Goal: Task Accomplishment & Management: Manage account settings

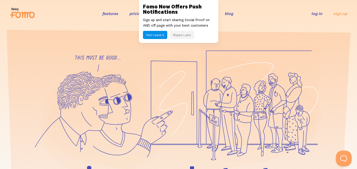
click at [262, 53] on icon at bounding box center [260, 97] width 121 height 103
click at [174, 35] on button "Maybe Later" at bounding box center [182, 35] width 24 height 8
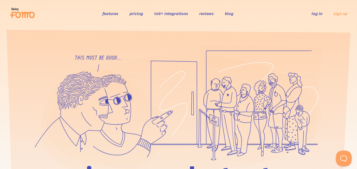
click at [318, 12] on link "log in" at bounding box center [316, 13] width 11 height 5
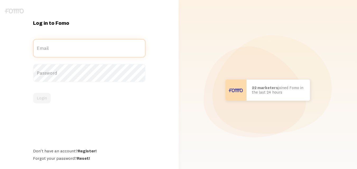
type input "[PERSON_NAME][EMAIL_ADDRESS][DOMAIN_NAME]"
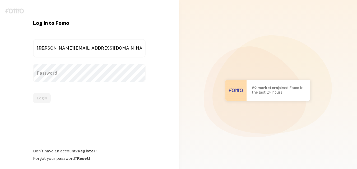
click at [102, 78] on label "Password" at bounding box center [89, 73] width 112 height 18
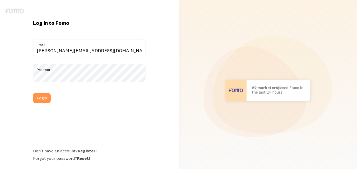
click at [54, 96] on div "Login" at bounding box center [89, 98] width 112 height 11
click at [46, 96] on button "Login" at bounding box center [42, 98] width 18 height 11
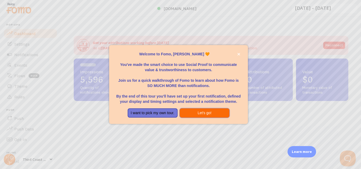
click at [206, 112] on button "Let's go!" at bounding box center [205, 113] width 50 height 10
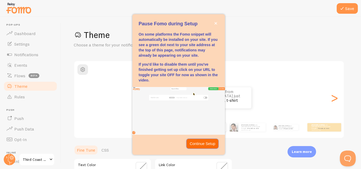
click at [200, 145] on p "Continue Setup" at bounding box center [203, 143] width 26 height 5
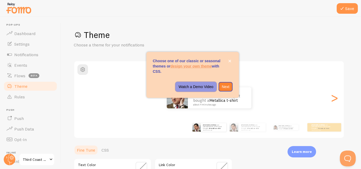
click at [194, 85] on p "Watch a Demo Video" at bounding box center [195, 86] width 35 height 5
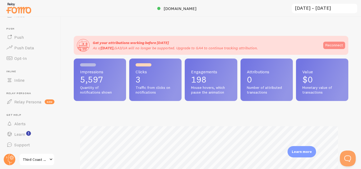
click at [335, 44] on link "Reconnect" at bounding box center [334, 45] width 22 height 7
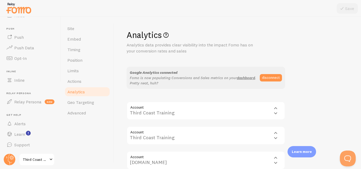
scroll to position [95, 0]
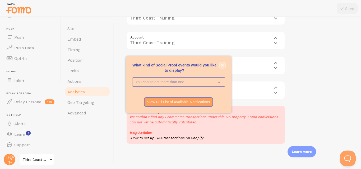
click at [222, 65] on icon "close," at bounding box center [222, 65] width 3 height 3
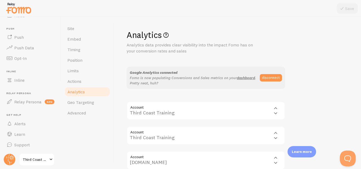
scroll to position [0, 0]
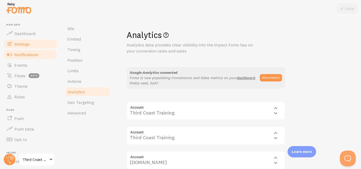
click at [31, 56] on span "Notifications" at bounding box center [26, 54] width 24 height 5
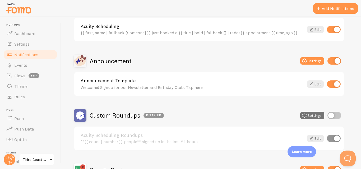
scroll to position [238, 0]
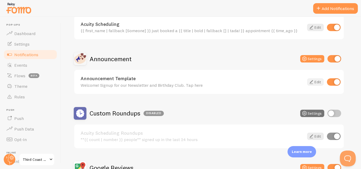
click at [317, 83] on link "Edit" at bounding box center [315, 81] width 17 height 7
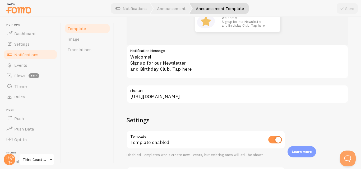
scroll to position [84, 0]
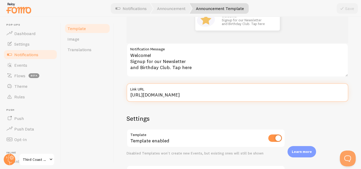
click at [218, 94] on input "[URL][DOMAIN_NAME]" at bounding box center [236, 92] width 221 height 18
type input "[URL][DOMAIN_NAME]"
type input "[URL]"
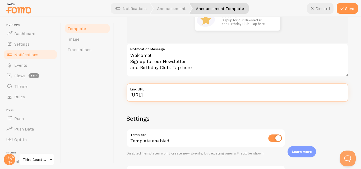
type input "[URL]."
type input "[URL]"
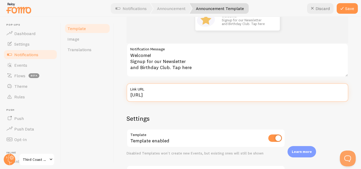
type input "[URL]"
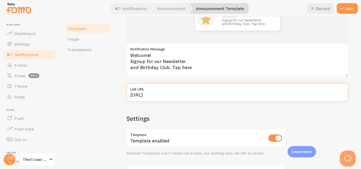
type input "[URL]"
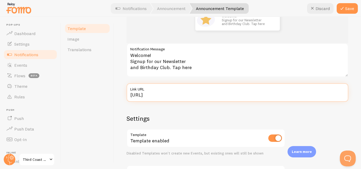
type input "[URL]"
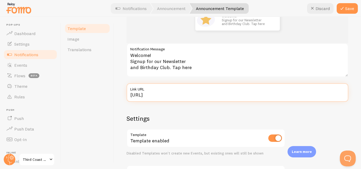
type input "[URL]"
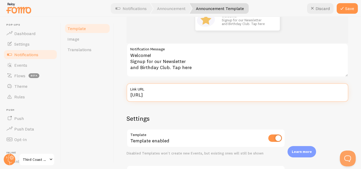
type input "[URL]"
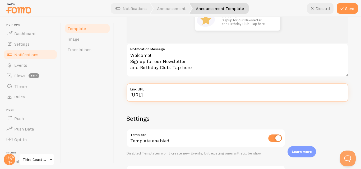
type input "[URL]"
type input "[URL][DOMAIN_NAME]"
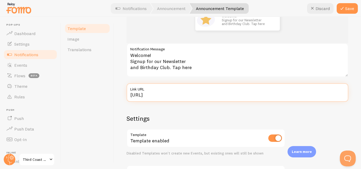
type input "[URL][DOMAIN_NAME]"
type input "[URL]"
type input "[URL]."
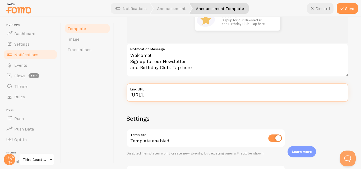
type input "[URL]"
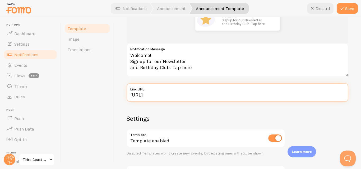
type input "[URL]"
type input "https://"
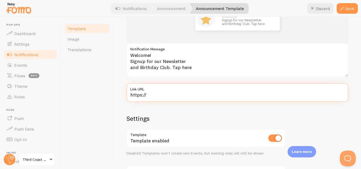
type input "https:/"
type input "https:"
type input "https"
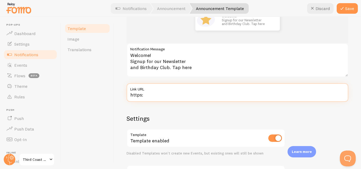
type input "https"
type input "http"
type input "htt"
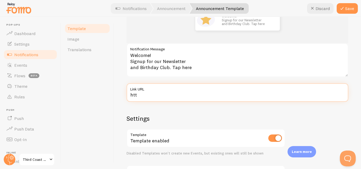
type input "ht"
type input "h"
paste input "[URL][DOMAIN_NAME]"
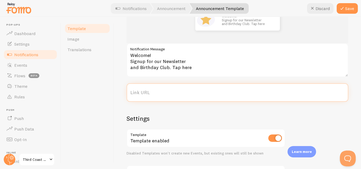
type input "[URL][DOMAIN_NAME]"
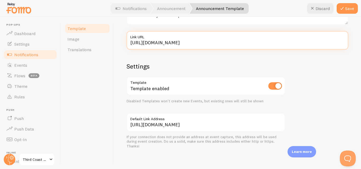
scroll to position [138, 0]
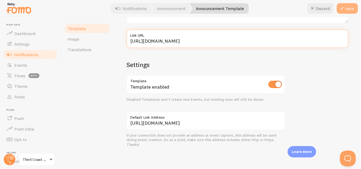
type input "[URL][DOMAIN_NAME]"
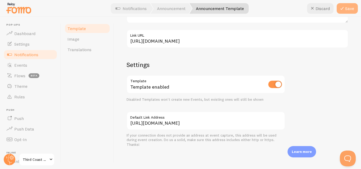
scroll to position [0, 0]
click at [346, 7] on button "Save" at bounding box center [346, 8] width 21 height 11
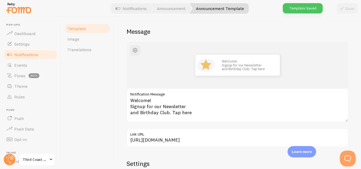
scroll to position [37, 0]
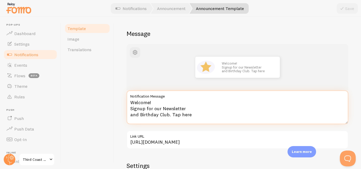
click at [171, 115] on textarea "Welcome! Signup for our Newsletter and Birthday Club. Tap here" at bounding box center [236, 108] width 221 height 34
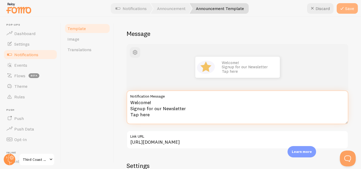
type textarea "Welcome! Signup for our Newsletter Tap here"
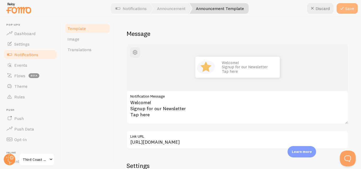
click at [354, 9] on button "Save" at bounding box center [346, 8] width 21 height 11
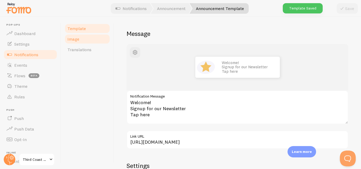
click at [77, 38] on span "Image" at bounding box center [73, 38] width 12 height 5
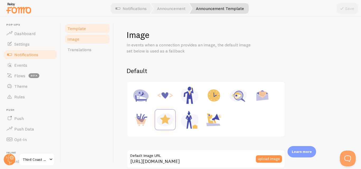
click at [89, 30] on link "Template" at bounding box center [87, 28] width 46 height 11
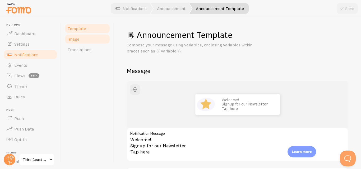
click at [71, 41] on link "Image" at bounding box center [87, 39] width 46 height 11
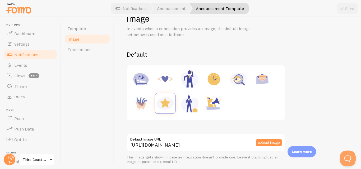
scroll to position [6, 0]
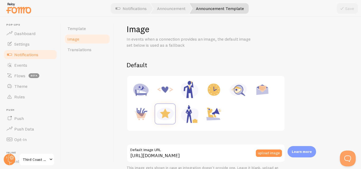
click at [265, 91] on img at bounding box center [262, 90] width 20 height 20
type input "[URL][DOMAIN_NAME]"
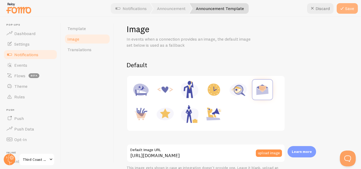
click at [355, 6] on button "Save" at bounding box center [346, 8] width 21 height 11
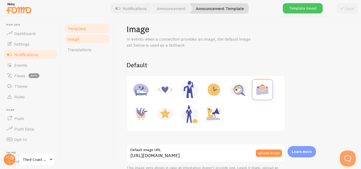
click at [78, 30] on span "Template" at bounding box center [76, 28] width 18 height 5
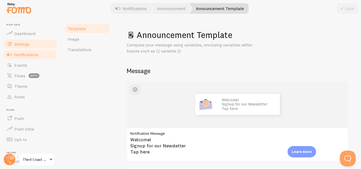
click at [29, 46] on span "Settings" at bounding box center [21, 43] width 15 height 5
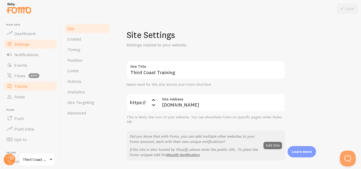
click at [19, 87] on span "Theme" at bounding box center [20, 86] width 13 height 5
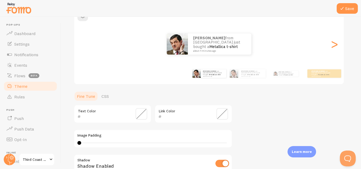
scroll to position [57, 0]
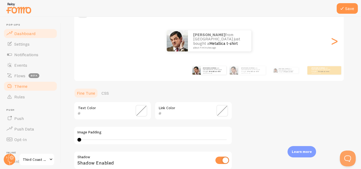
click at [40, 37] on link "Dashboard" at bounding box center [30, 33] width 54 height 11
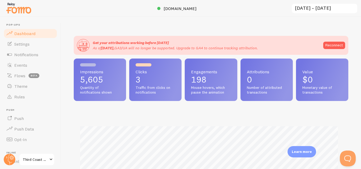
scroll to position [139, 270]
click at [28, 47] on link "Settings" at bounding box center [30, 44] width 54 height 11
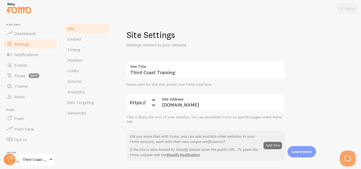
scroll to position [101, 0]
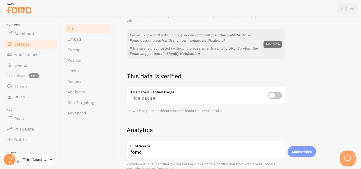
click at [276, 95] on div "This data is verified badge Hide badge Show a badge on notifications that leads…" at bounding box center [205, 99] width 158 height 27
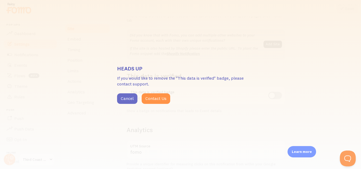
click at [124, 99] on button "Cancel" at bounding box center [127, 98] width 20 height 11
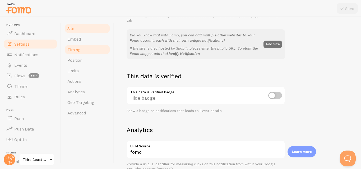
click at [78, 49] on span "Timing" at bounding box center [73, 49] width 13 height 5
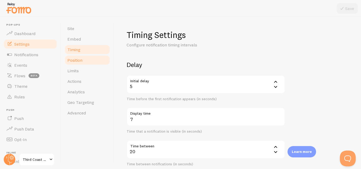
click at [75, 60] on span "Position" at bounding box center [74, 60] width 15 height 5
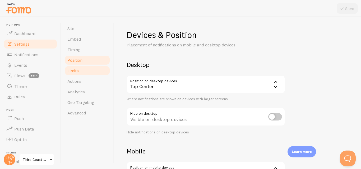
click at [75, 70] on span "Limits" at bounding box center [72, 70] width 11 height 5
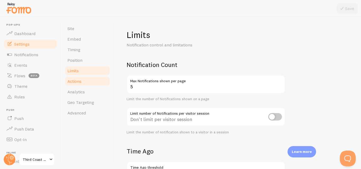
click at [72, 82] on span "Actions" at bounding box center [74, 81] width 14 height 5
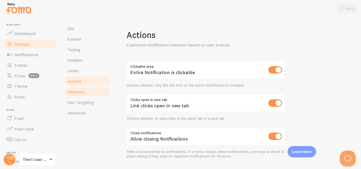
click at [73, 89] on link "Analytics" at bounding box center [87, 92] width 46 height 11
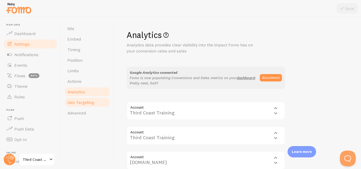
click at [70, 103] on span "Geo Targeting" at bounding box center [80, 102] width 27 height 5
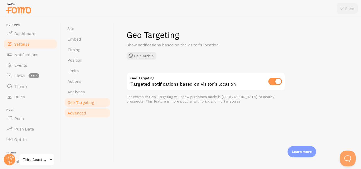
click at [72, 113] on span "Advanced" at bounding box center [76, 112] width 18 height 5
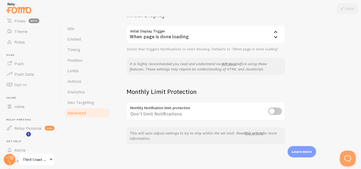
scroll to position [81, 0]
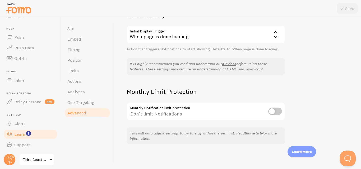
click at [20, 132] on span "Learn" at bounding box center [19, 134] width 11 height 5
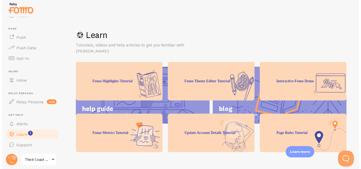
scroll to position [83, 0]
